Goal: Use online tool/utility: Use online tool/utility

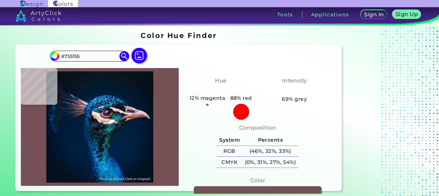
type input "#613e44"
type input "#613E44"
type input "#22141a"
type input "#22141A"
type input "#96839c"
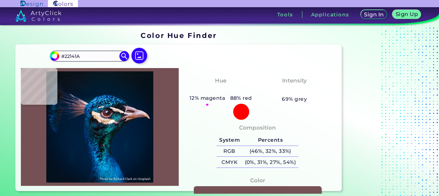
type input "#96839C"
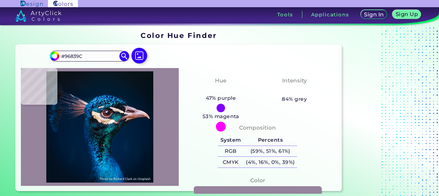
scroll to position [3, 0]
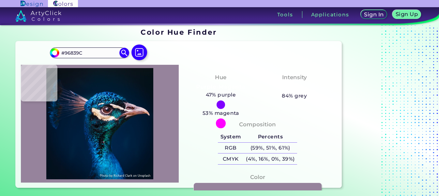
type input "#917492"
type input "#57384a"
type input "#57384A"
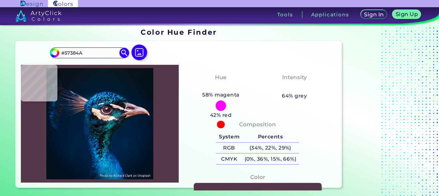
type input "#553847"
type input "#422631"
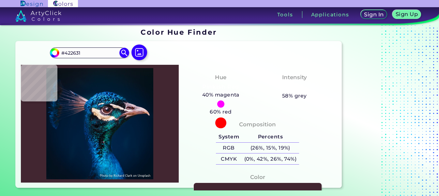
type input "#1c0d16"
type input "#1C0D16"
type input "#612a2c"
type input "#612A2C"
type input "#501a19"
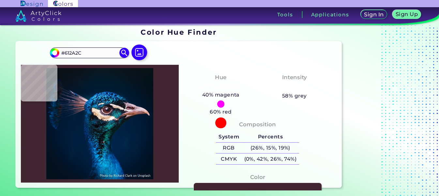
type input "#501A19"
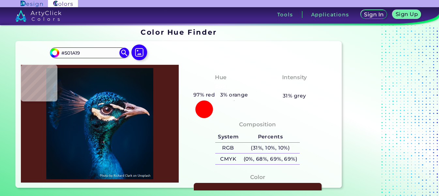
type input "#8b6472"
type input "#8B6472"
type input "#504758"
type input "#aea5ba"
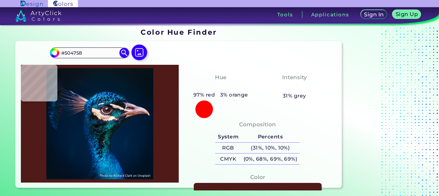
type input "#AEA5BA"
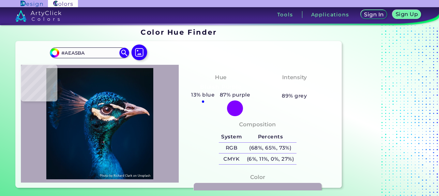
type input "#4f5165"
type input "#4F5165"
type input "#938e97"
type input "#938E97"
type input "#dbb793"
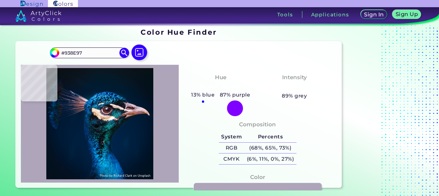
type input "#DBB793"
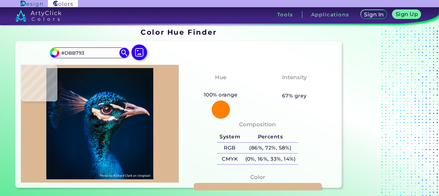
type input "#ebcaa9"
type input "#EBCAA9"
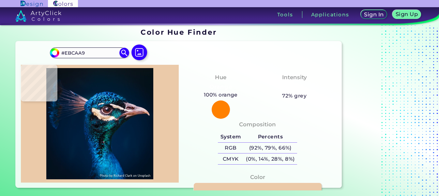
type input "#eec7a9"
type input "#EEC7A9"
type input "#e1bda0"
type input "#E1BDA0"
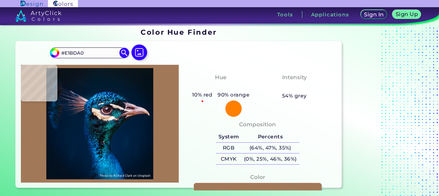
type input "#a27958"
type input "#A27958"
type input "#e4c1a1"
type input "#E4C1A1"
type input "#fef6f2"
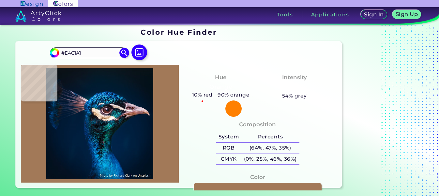
type input "#FEF6F2"
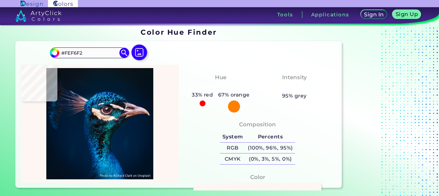
type input "#e9ddd8"
type input "#E9DDD8"
type input "#7d6d7a"
type input "#7D6D7A"
type input "#5d4a56"
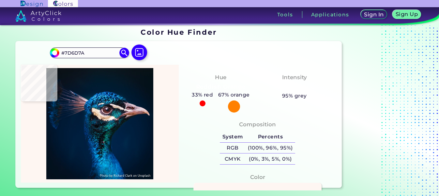
type input "#5D4A56"
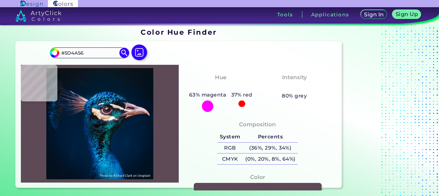
type input "#173b48"
type input "#173B48"
type input "#22798a"
type input "#22798A"
type input "#042b3b"
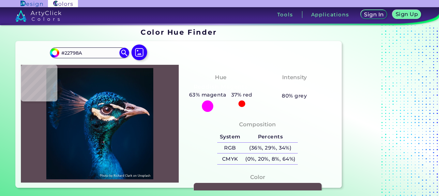
type input "#042B3B"
type input "#246378"
type input "#0d6471"
type input "#0D6471"
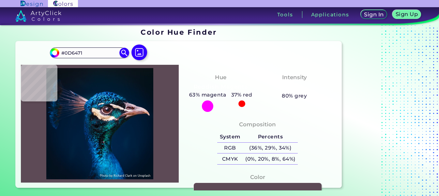
type input "#347c95"
type input "#347C95"
type input "#124d5d"
type input "#124D5D"
type input "#25958e"
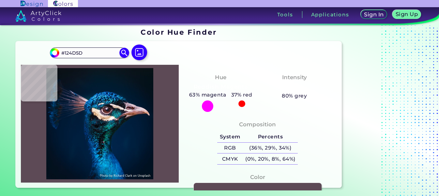
type input "#25958E"
type input "#054669"
type input "#102636"
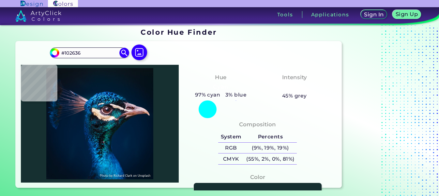
type input "#163031"
type input "#0d0f19"
type input "#0D0F19"
type input "#012434"
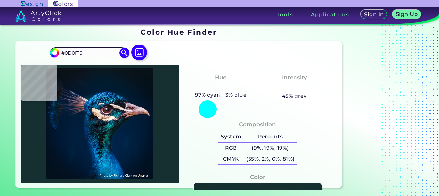
type input "#012434"
type input "#002f48"
type input "#002F48"
type input "#00344d"
type input "#00344D"
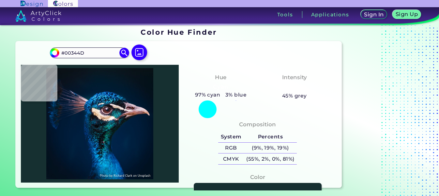
type input "#093b5c"
type input "#093B5C"
type input "#0c3744"
type input "#0C3744"
type input "#0b1c2a"
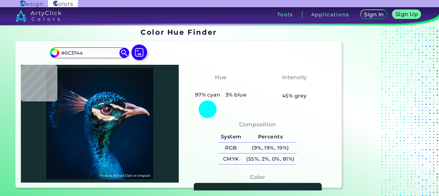
type input "#0B1C2A"
type input "#091a2a"
type input "#091A2A"
type input "#101213"
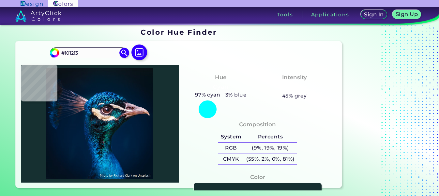
type input "#0d1419"
type input "#0D1419"
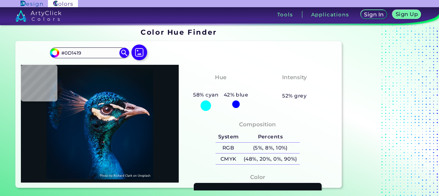
type input "#392b33"
type input "#392B33"
type input "#222435"
type input "#a89899"
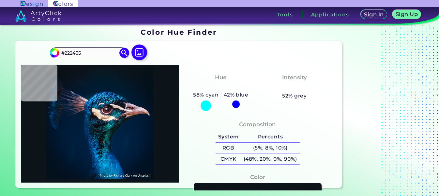
type input "#A89899"
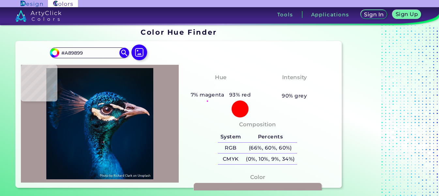
type input "#edddde"
type input "#EDDDDE"
type input "#322a34"
type input "#322A34"
type input "#0f1217"
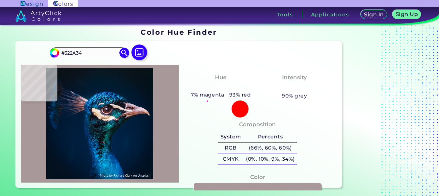
type input "#0F1217"
type input "#1a1d26"
type input "#1A1D26"
type input "#04080c"
type input "#04080C"
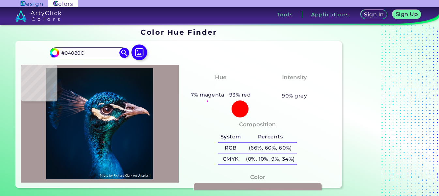
type input "#0e1116"
type input "#0E1116"
type input "#1b2633"
type input "#1B2633"
type input "#0a1420"
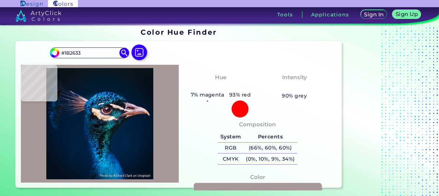
type input "#0A1420"
type input "#0b2f48"
type input "#0B2F48"
type input "#023153"
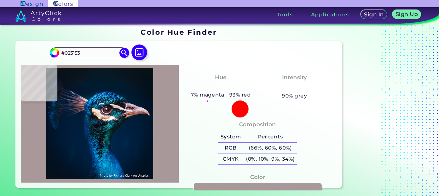
type input "#00395a"
type input "#00395A"
type input "#7be5e5"
type input "#7BE5E5"
type input "#002849"
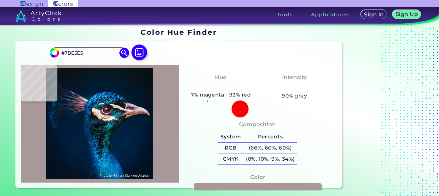
type input "#002849"
type input "#25bcdf"
type input "#25BCDF"
type input "#0f99cc"
type input "#0F99CC"
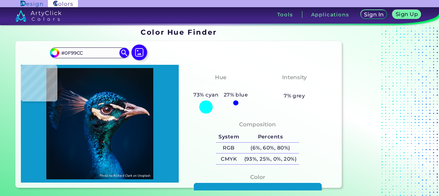
type input "#005377"
type input "#056684"
type input "#034b75"
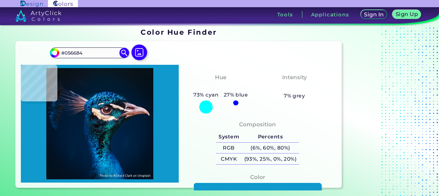
type input "#034B75"
type input "#09487e"
type input "#09487E"
type input "#1c5683"
type input "#1C5683"
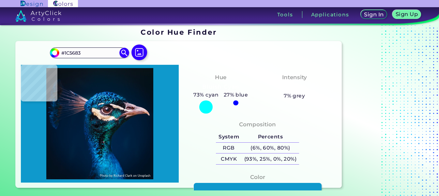
type input "#063055"
type input "#607382"
type input "#f8e7dd"
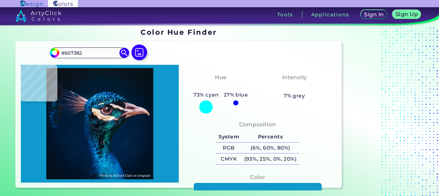
type input "#F8E7DD"
type input "#fae0ce"
type input "#FAE0CE"
type input "#f1d7bd"
type input "#F1D7BD"
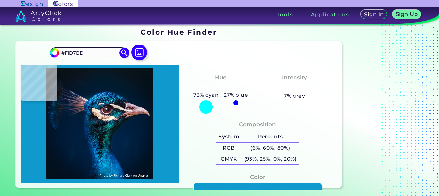
type input "#ddb79d"
type input "#DDB79D"
type input "#b68b6c"
type input "#B68B6C"
type input "#d9ae89"
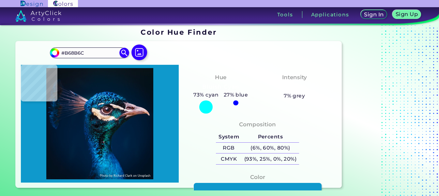
type input "#D9AE89"
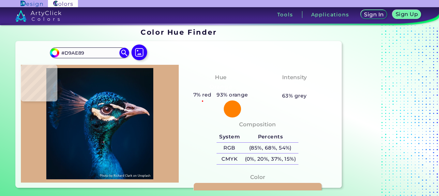
type input "#d6ac84"
type input "#D6AC84"
type input "#e3be9b"
type input "#E3BE9B"
type input "#e4c3a1"
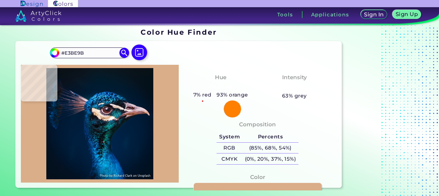
type input "#E4C3A1"
type input "#e5c4a6"
type input "#E5C4A6"
type input "#e2c4a3"
type input "#E2C4A3"
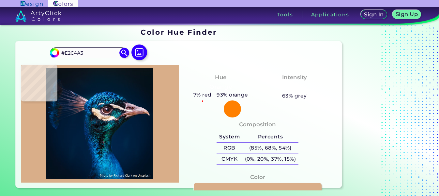
type input "#f4dbc1"
type input "#F4DBC1"
type input "#fbe7d2"
type input "#FBE7D2"
type input "#f4e0cf"
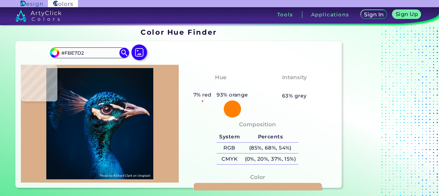
type input "#F4E0CF"
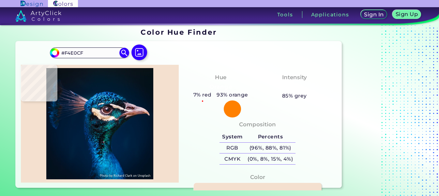
type input "#f3e4d3"
type input "#F3E4D3"
type input "#faf2f0"
type input "#FAF2F0"
type input "#f8f7f7"
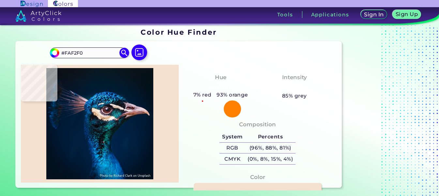
type input "#F8F7F7"
type input "#fcf4f9"
type input "#FCF4F9"
type input "#5a4351"
type input "#5A4351"
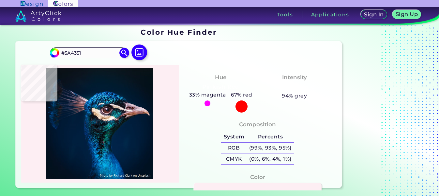
type input "#fdeef3"
type input "#FDEEF3"
type input "#411523"
type input "#76444d"
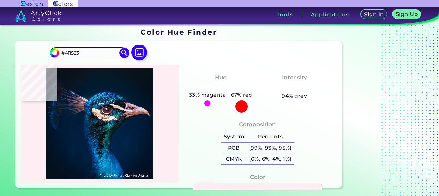
type input "#76444D"
type input "#6d3a40"
type input "#6D3A40"
type input "#5e333f"
type input "#5E333F"
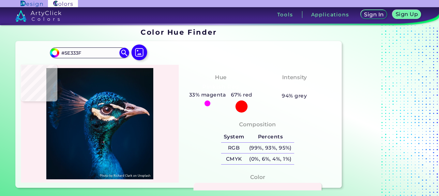
type input "#735367"
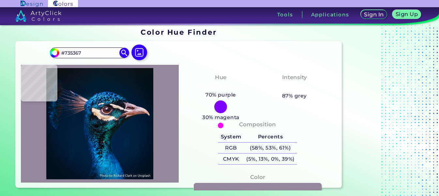
type input "#94879b"
type input "#94879B"
type input "#46656d"
type input "#46656D"
type input "#0c1c20"
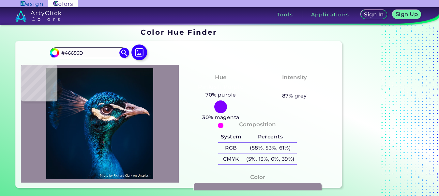
type input "#0C1C20"
type input "#1d3238"
type input "#1D3238"
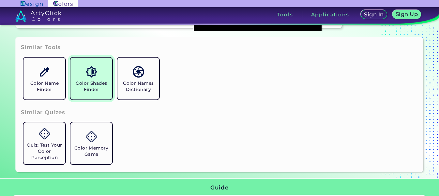
scroll to position [163, 0]
click at [102, 94] on link "Color Shades Finder" at bounding box center [91, 78] width 47 height 47
